Goal: Check status: Check status

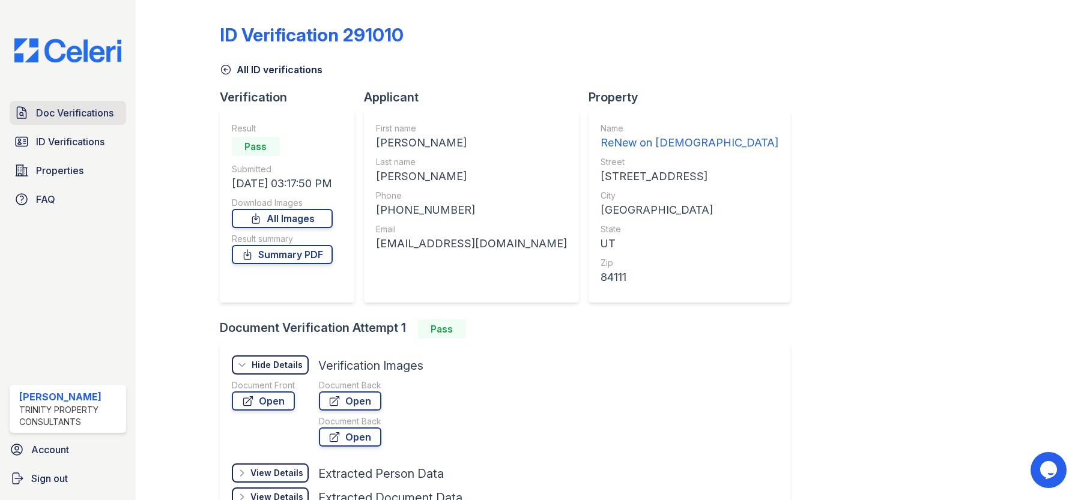
click at [86, 110] on span "Doc Verifications" at bounding box center [74, 113] width 77 height 14
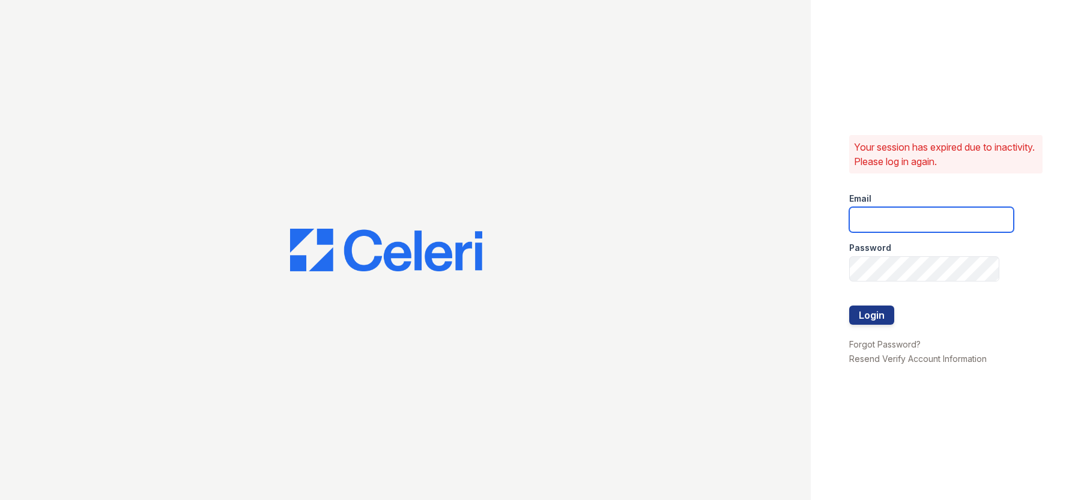
click at [882, 222] on input "email" at bounding box center [931, 219] width 164 height 25
type input "[EMAIL_ADDRESS][DOMAIN_NAME]"
click at [874, 310] on button "Login" at bounding box center [871, 315] width 45 height 19
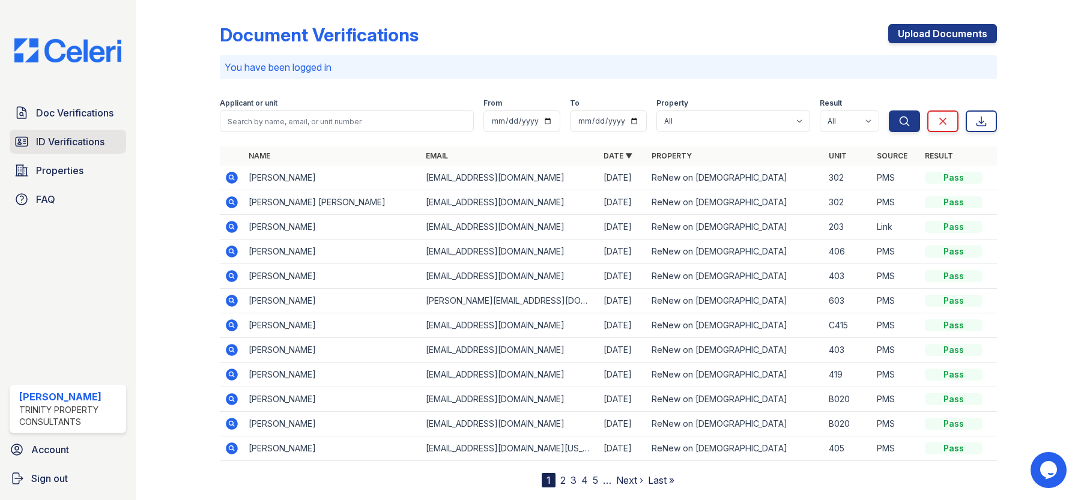
drag, startPoint x: 69, startPoint y: 149, endPoint x: 79, endPoint y: 149, distance: 9.6
click at [69, 149] on link "ID Verifications" at bounding box center [68, 142] width 116 height 24
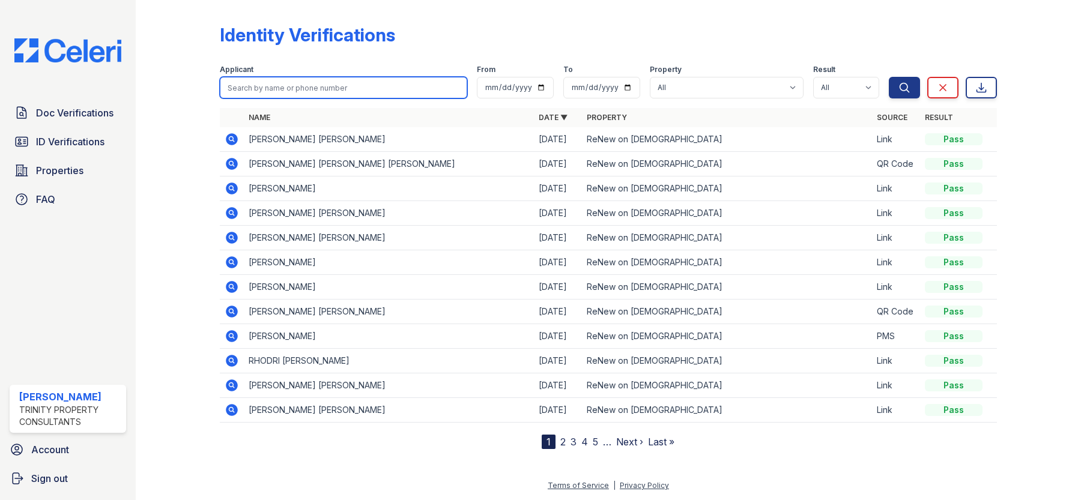
click at [277, 85] on input "search" at bounding box center [343, 88] width 247 height 22
type input "Jude"
click at [888, 77] on button "Search" at bounding box center [903, 88] width 31 height 22
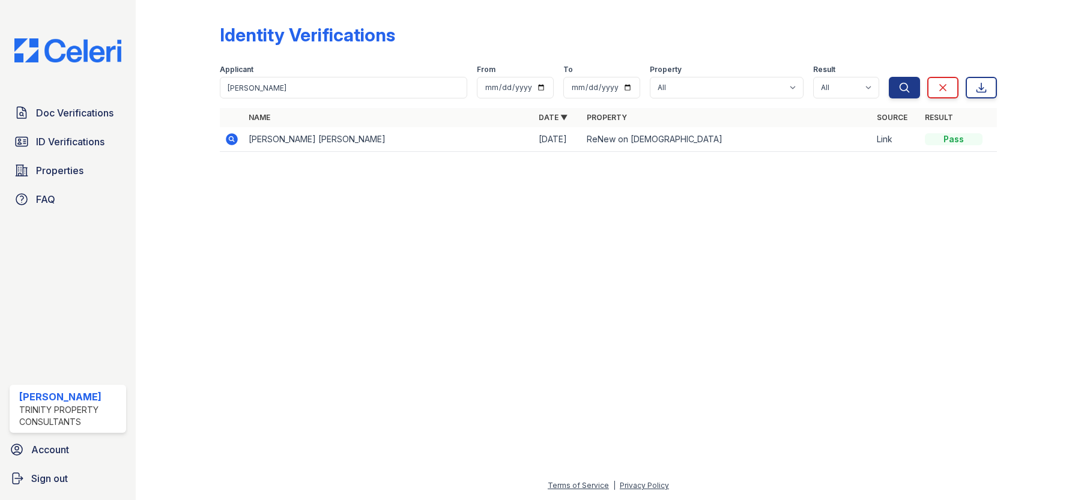
click at [234, 140] on icon at bounding box center [232, 139] width 12 height 12
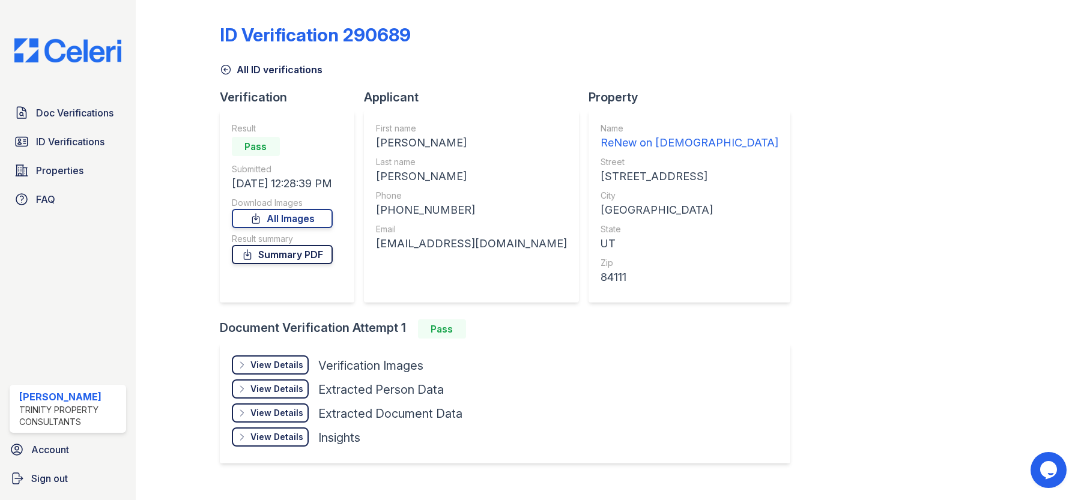
click at [290, 258] on link "Summary PDF" at bounding box center [282, 254] width 101 height 19
click at [277, 361] on div "View Details" at bounding box center [276, 365] width 53 height 12
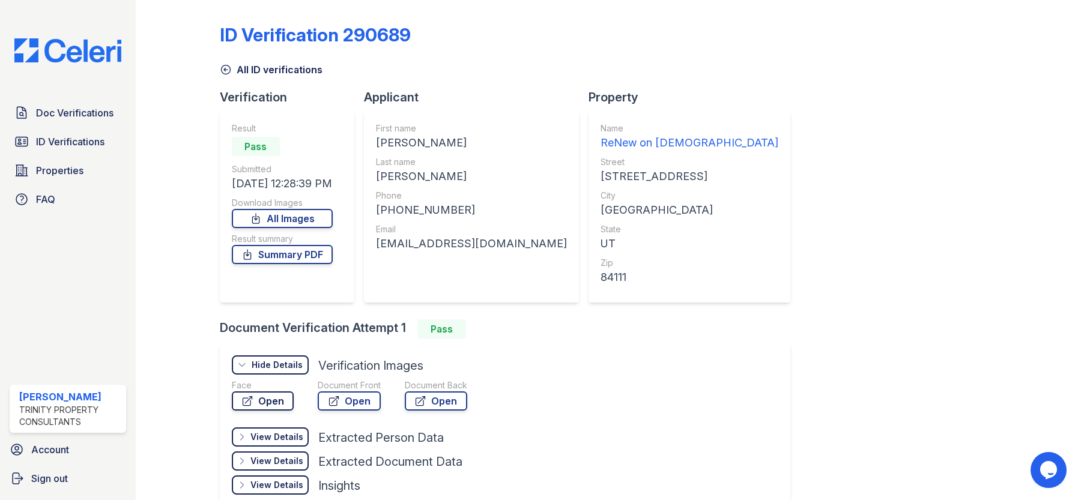
click at [267, 400] on link "Open" at bounding box center [263, 400] width 62 height 19
click at [348, 405] on link "Open" at bounding box center [349, 400] width 63 height 19
